Goal: Download file/media

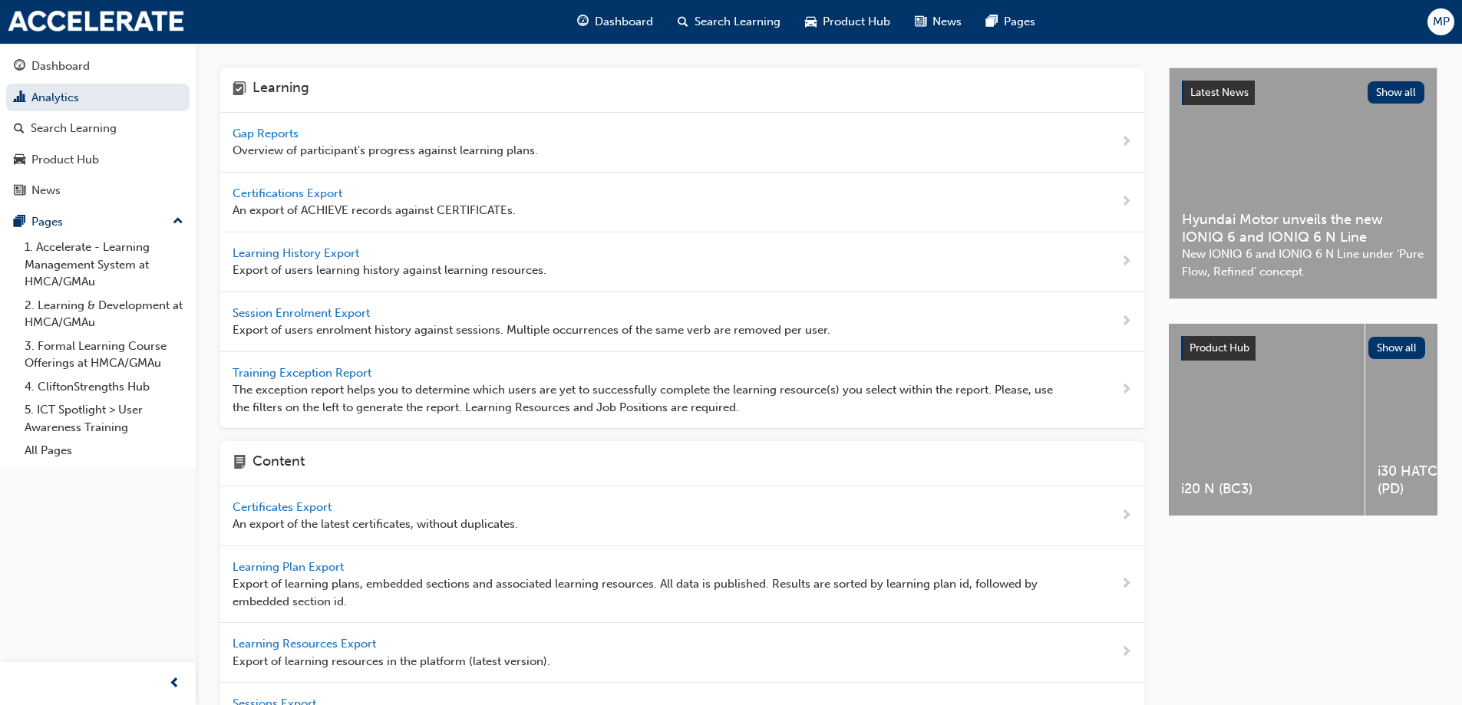
click at [286, 255] on span "Learning History Export" at bounding box center [298, 253] width 130 height 14
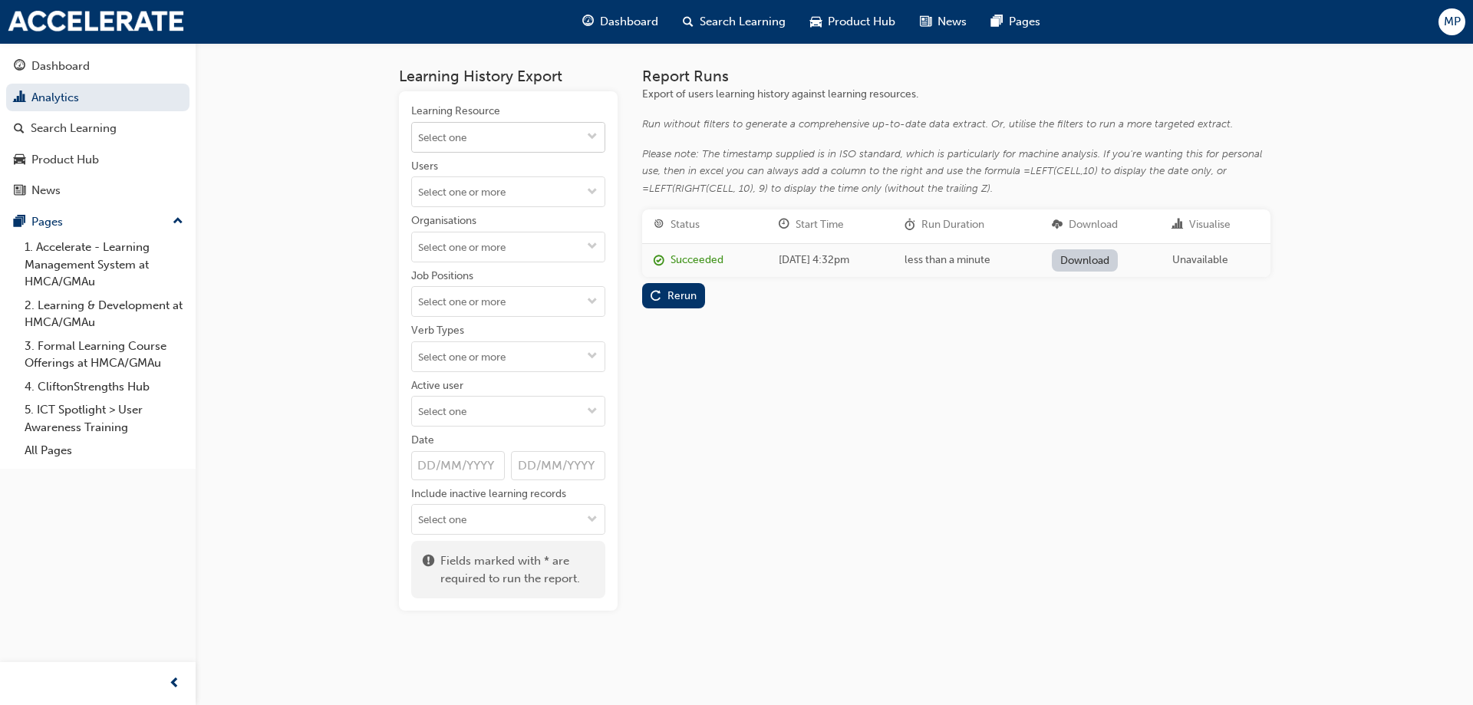
click at [482, 127] on input "Learning Resource" at bounding box center [508, 137] width 193 height 29
type input "It -"
click at [481, 173] on li "Global Security Awareness Training - Compulsory IT - 3 LIVE" at bounding box center [508, 185] width 194 height 65
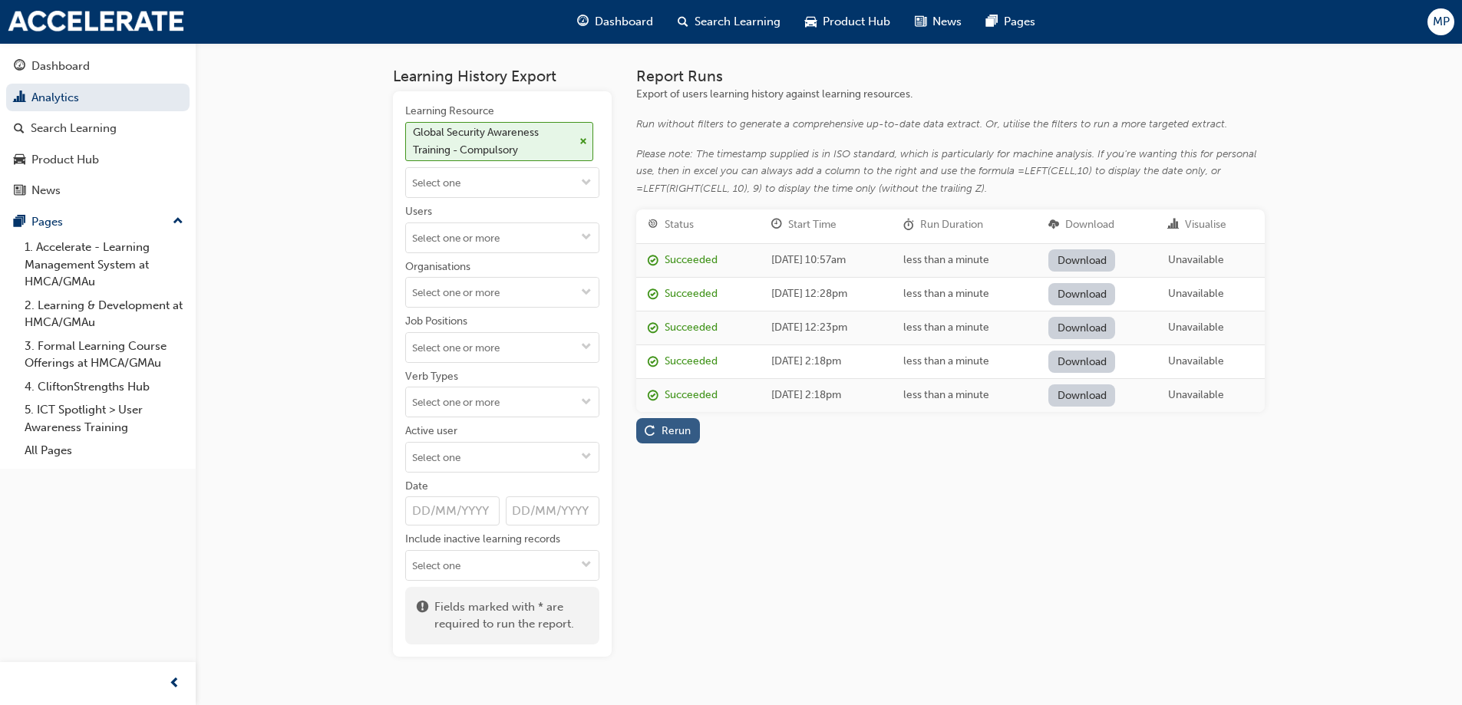
click at [674, 435] on div "Rerun" at bounding box center [675, 430] width 29 height 13
click at [1100, 264] on link "Download" at bounding box center [1081, 260] width 67 height 22
drag, startPoint x: 302, startPoint y: 222, endPoint x: 357, endPoint y: 120, distance: 115.4
click at [307, 213] on div "Learning History Export Learning Resource Global Security Awareness Training - …" at bounding box center [731, 372] width 1462 height 744
